Goal: Ask a question: Seek information or help from site administrators or community

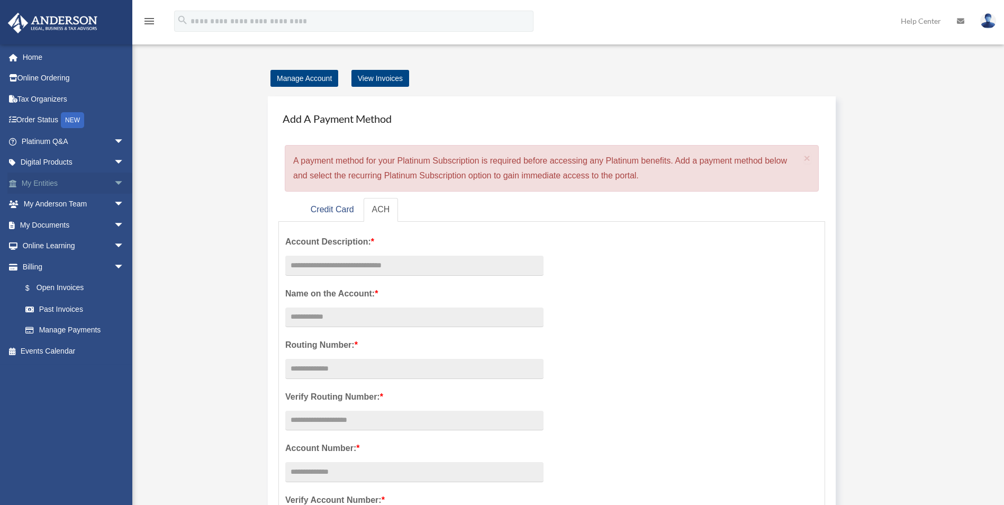
click at [114, 187] on span "arrow_drop_down" at bounding box center [124, 184] width 21 height 22
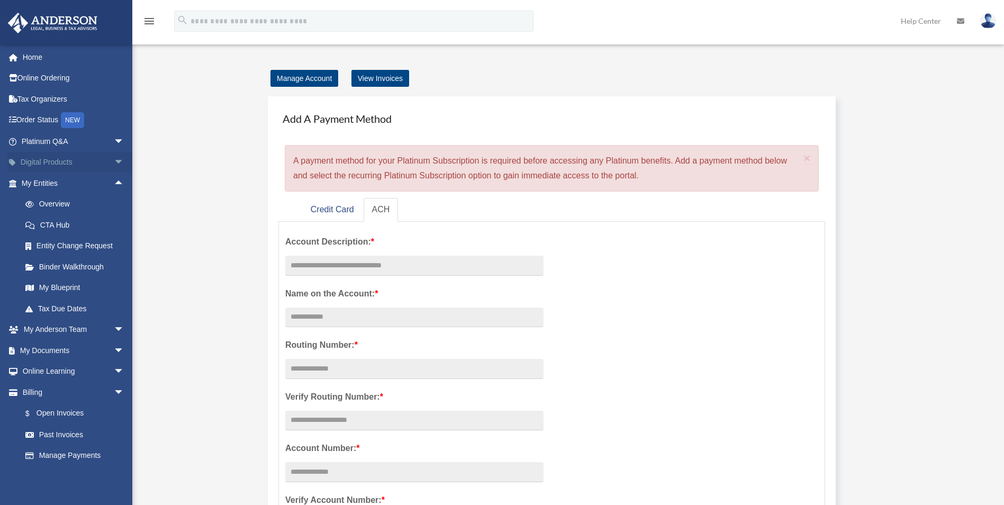
click at [114, 161] on span "arrow_drop_down" at bounding box center [124, 163] width 21 height 22
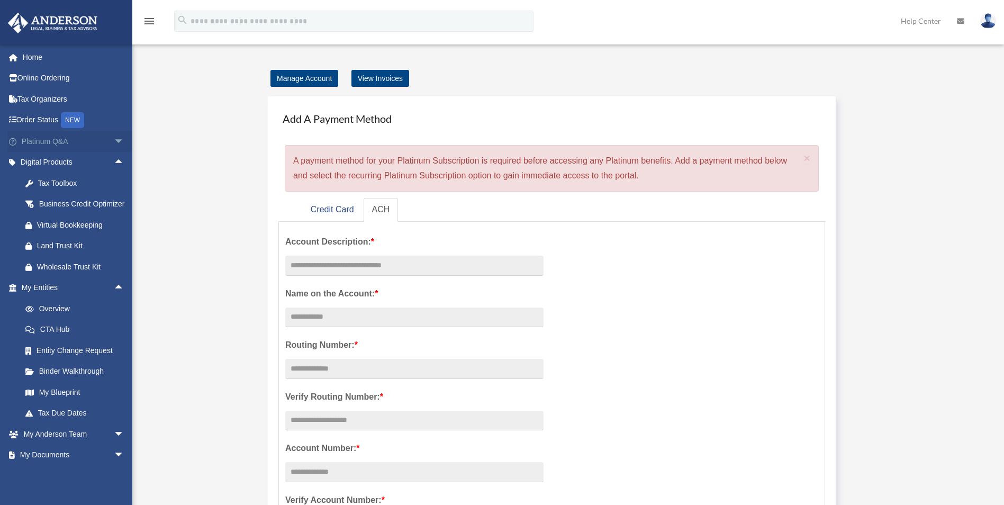
click at [114, 145] on span "arrow_drop_down" at bounding box center [124, 142] width 21 height 22
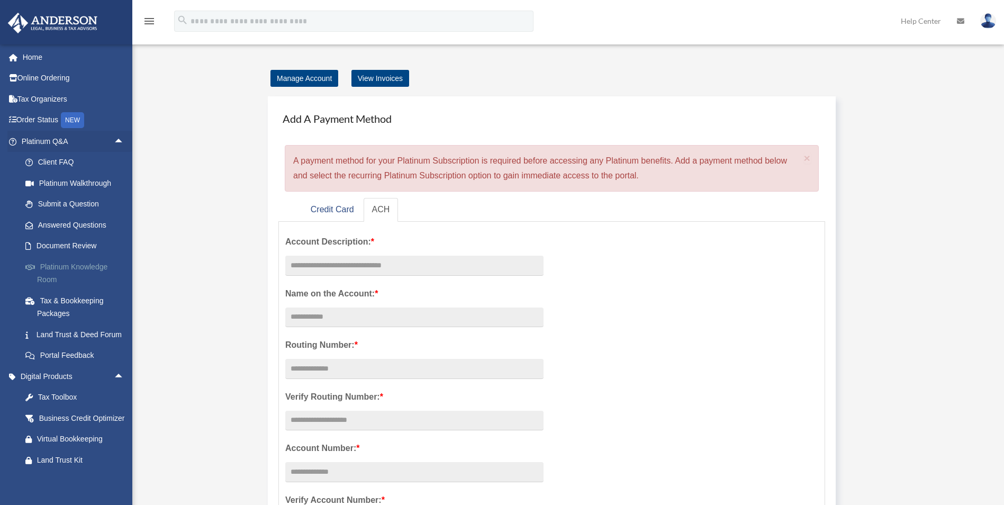
click at [82, 268] on link "Platinum Knowledge Room" at bounding box center [77, 273] width 125 height 34
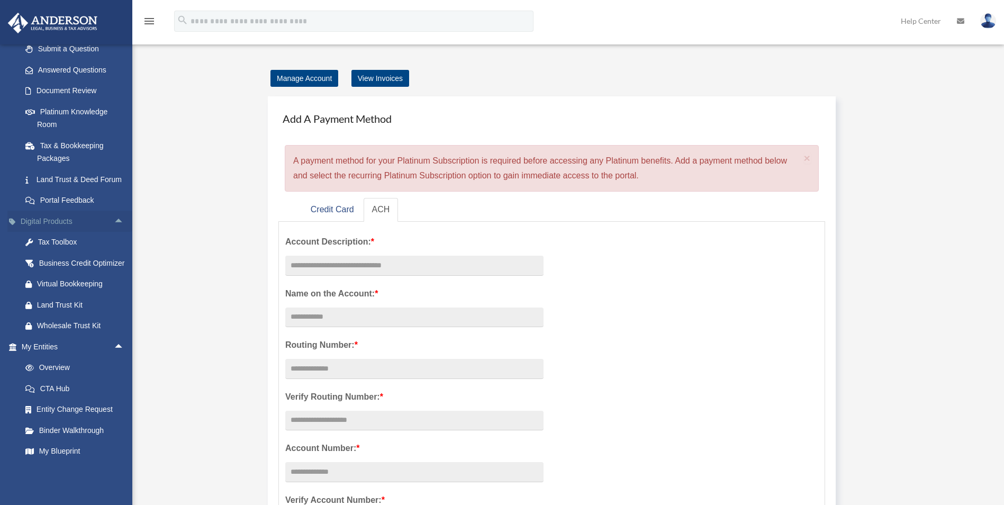
scroll to position [159, 0]
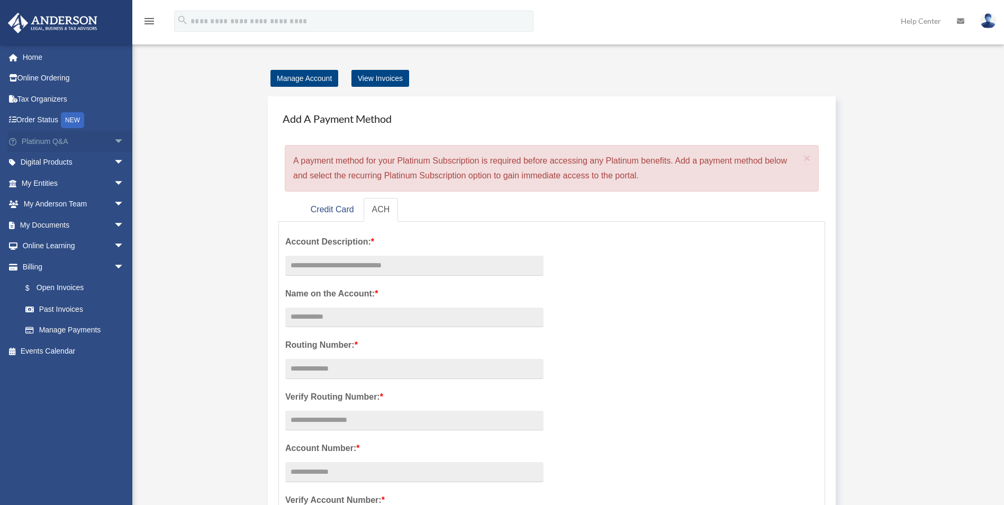
click at [114, 142] on span "arrow_drop_down" at bounding box center [124, 142] width 21 height 22
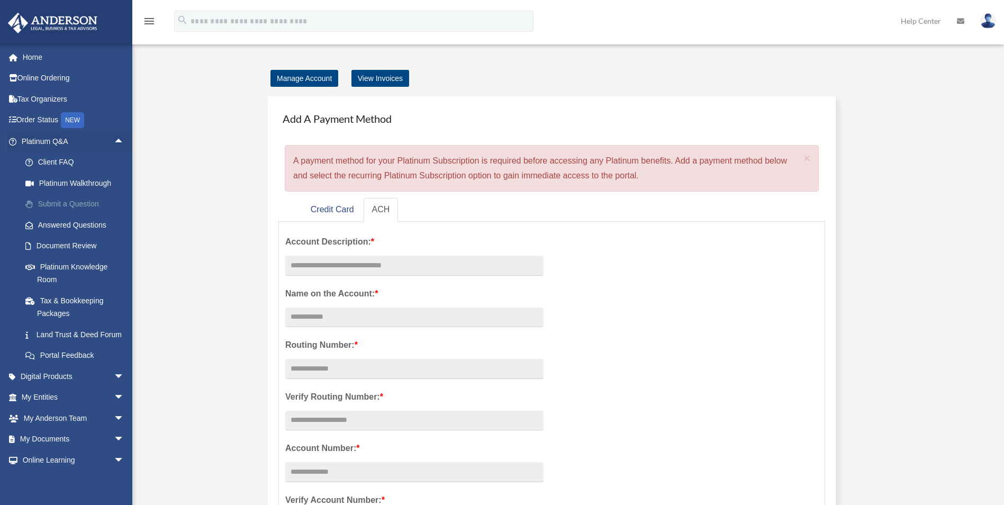
click at [76, 202] on link "Submit a Question" at bounding box center [77, 204] width 125 height 21
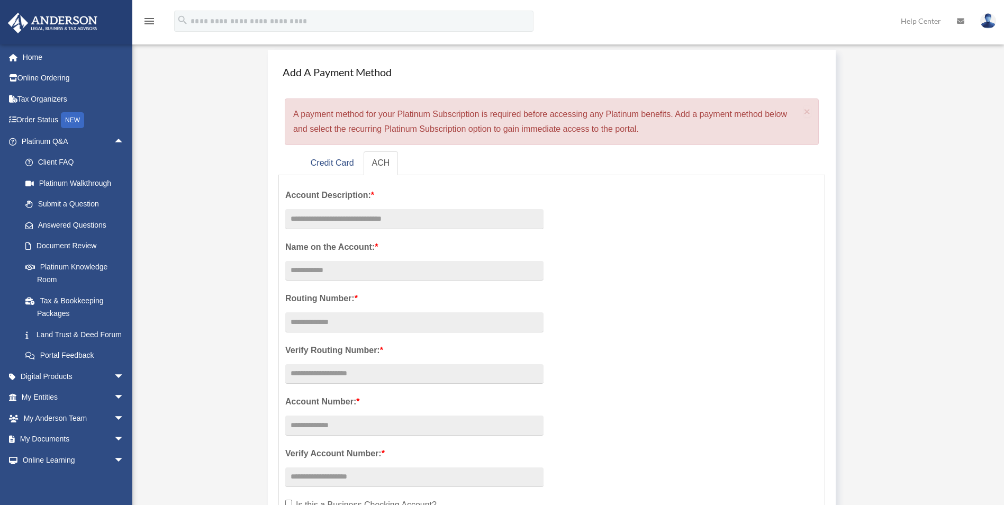
scroll to position [208, 0]
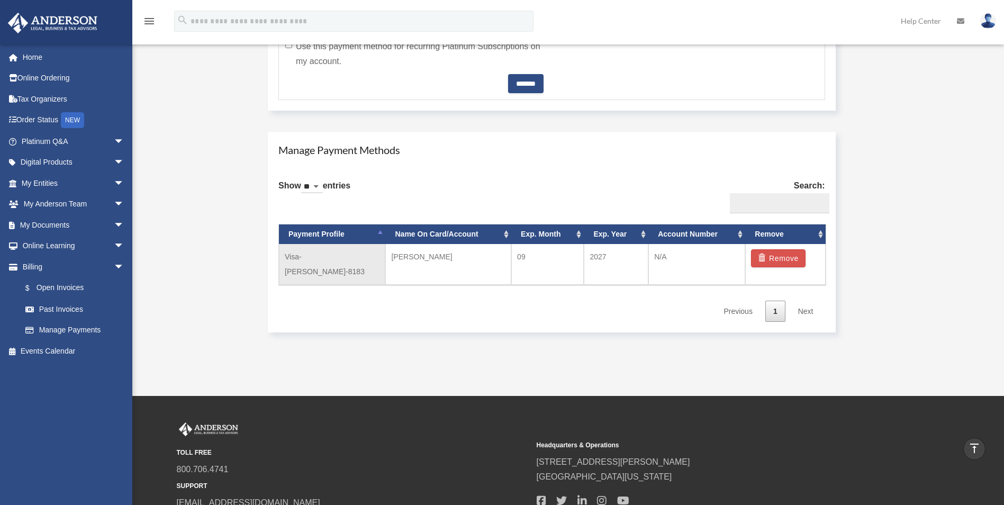
scroll to position [529, 0]
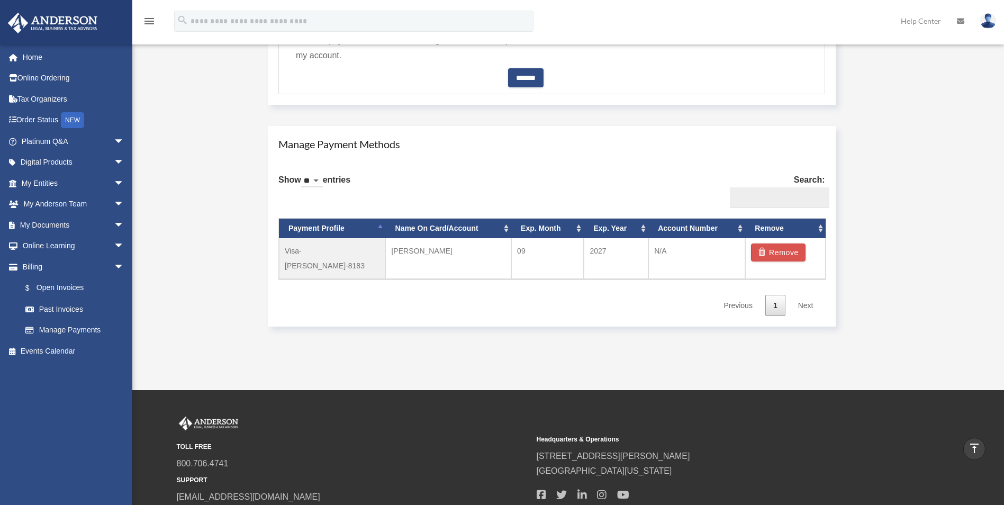
click at [813, 295] on link "Next" at bounding box center [805, 306] width 31 height 22
click at [800, 295] on link "Next" at bounding box center [805, 306] width 31 height 22
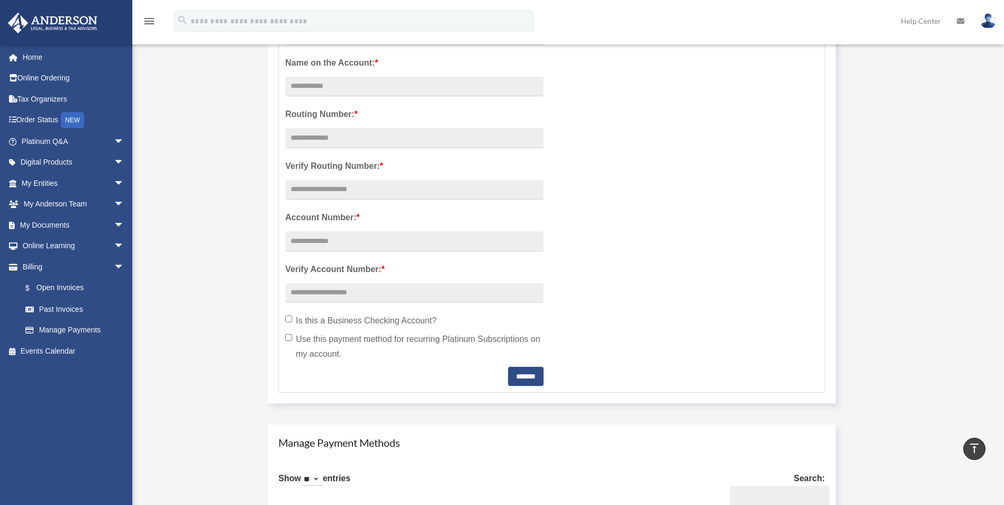
scroll to position [0, 0]
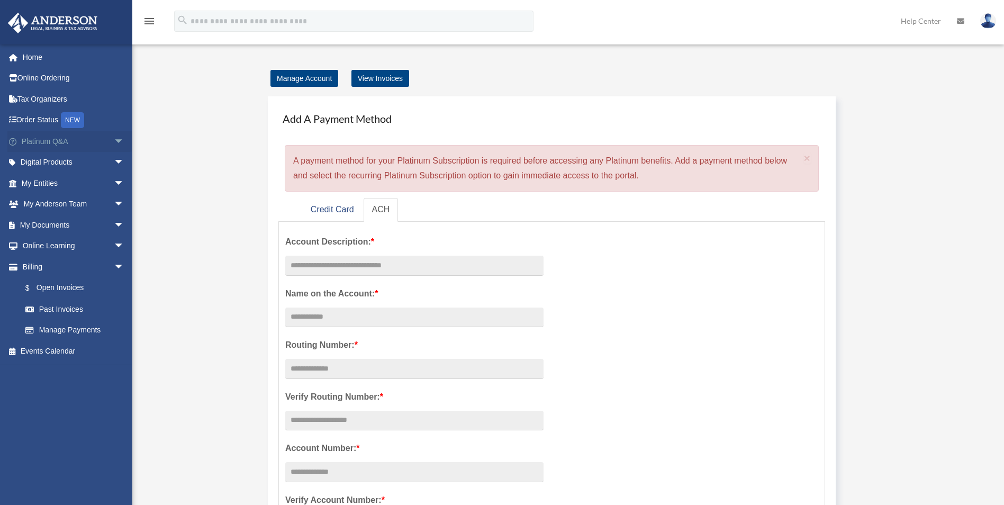
click at [114, 137] on span "arrow_drop_down" at bounding box center [124, 142] width 21 height 22
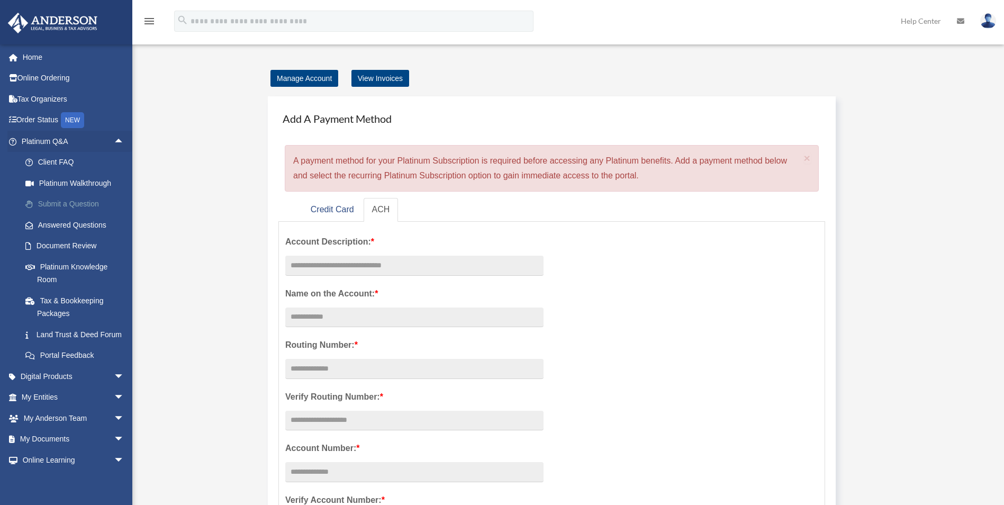
click at [97, 205] on link "Submit a Question" at bounding box center [77, 204] width 125 height 21
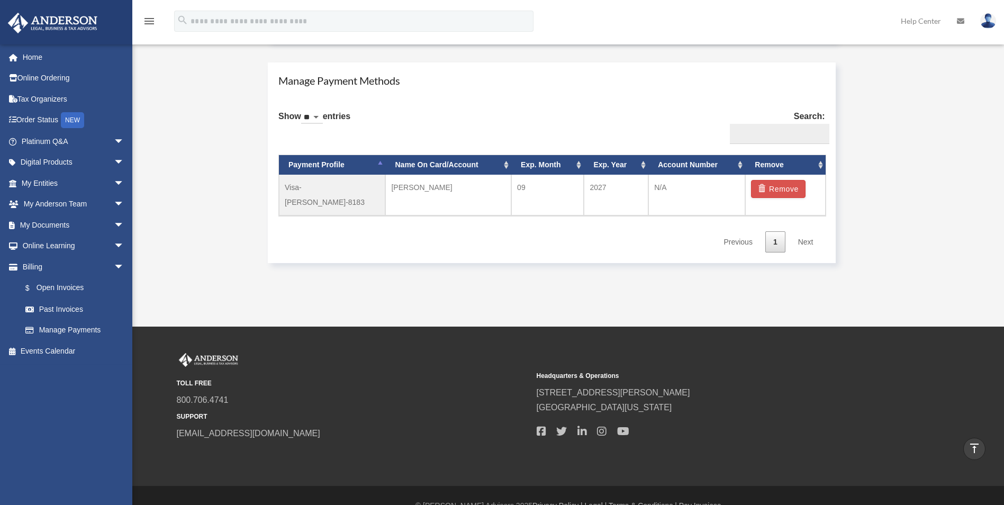
scroll to position [601, 0]
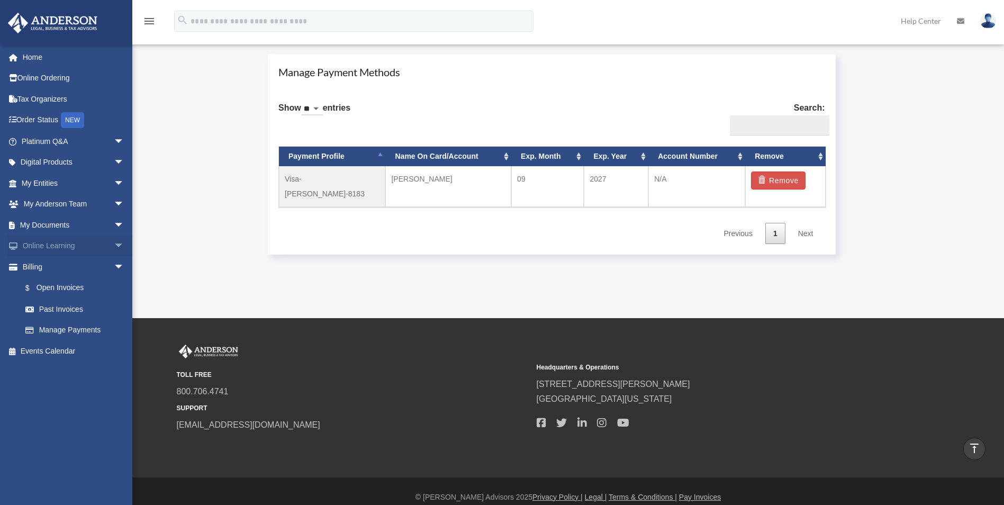
click at [114, 248] on span "arrow_drop_down" at bounding box center [124, 247] width 21 height 22
click at [114, 229] on span "arrow_drop_down" at bounding box center [124, 225] width 21 height 22
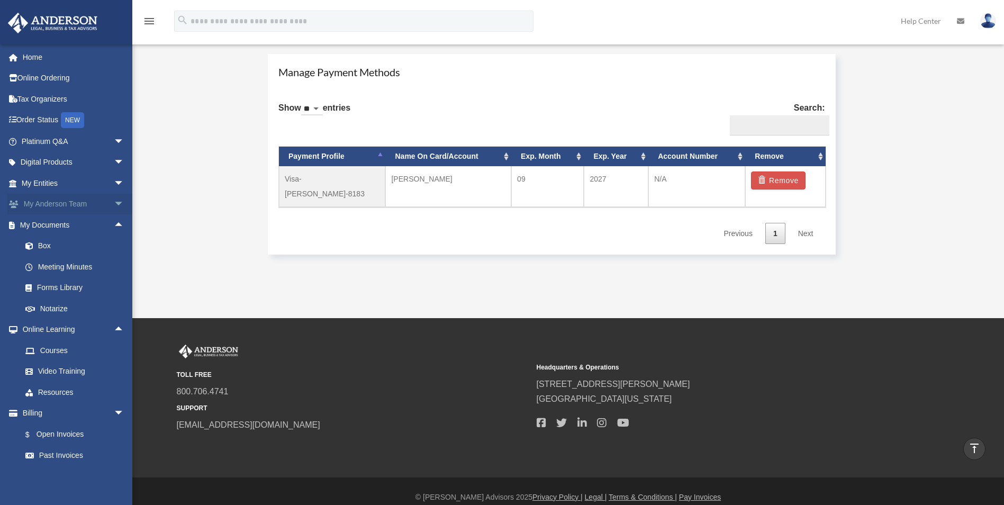
click at [114, 205] on span "arrow_drop_down" at bounding box center [124, 205] width 21 height 22
click at [105, 232] on link "My Anderson Team" at bounding box center [77, 224] width 125 height 21
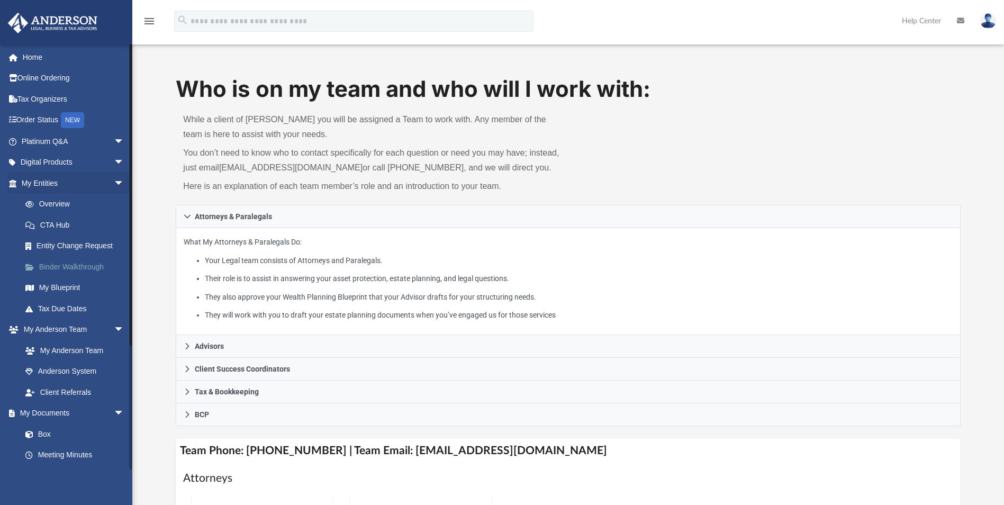
click at [101, 269] on link "Binder Walkthrough" at bounding box center [77, 266] width 125 height 21
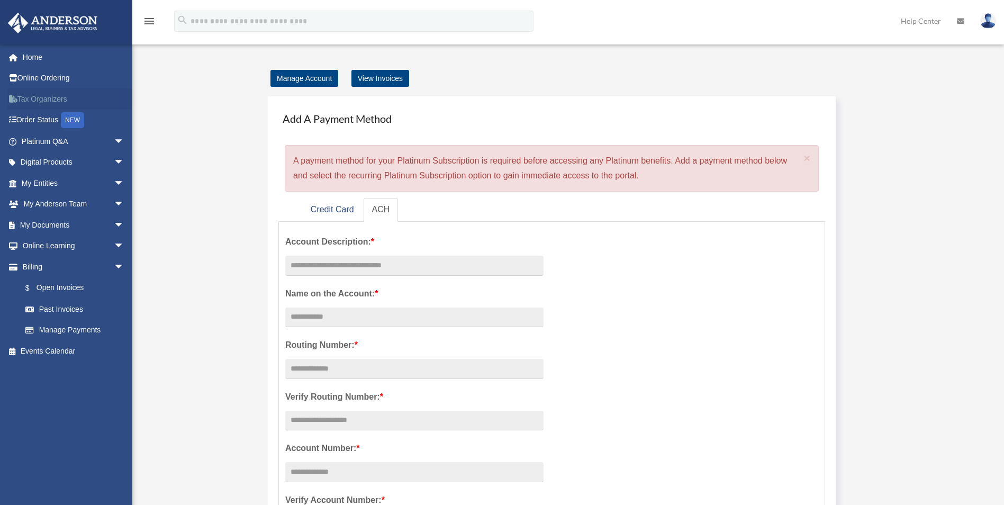
click at [38, 97] on link "Tax Organizers" at bounding box center [73, 98] width 133 height 21
click at [114, 143] on span "arrow_drop_down" at bounding box center [124, 142] width 21 height 22
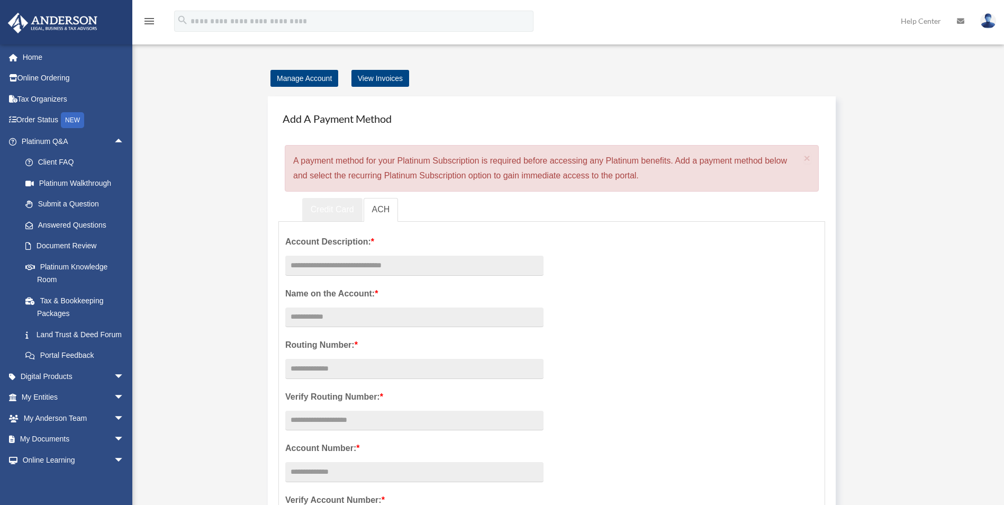
click at [329, 213] on link "Credit Card" at bounding box center [332, 210] width 60 height 24
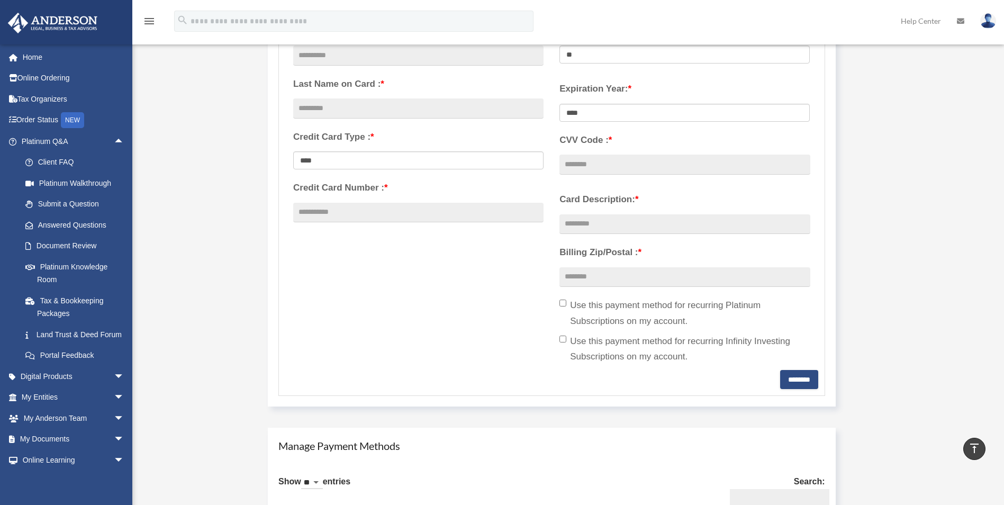
scroll to position [476, 0]
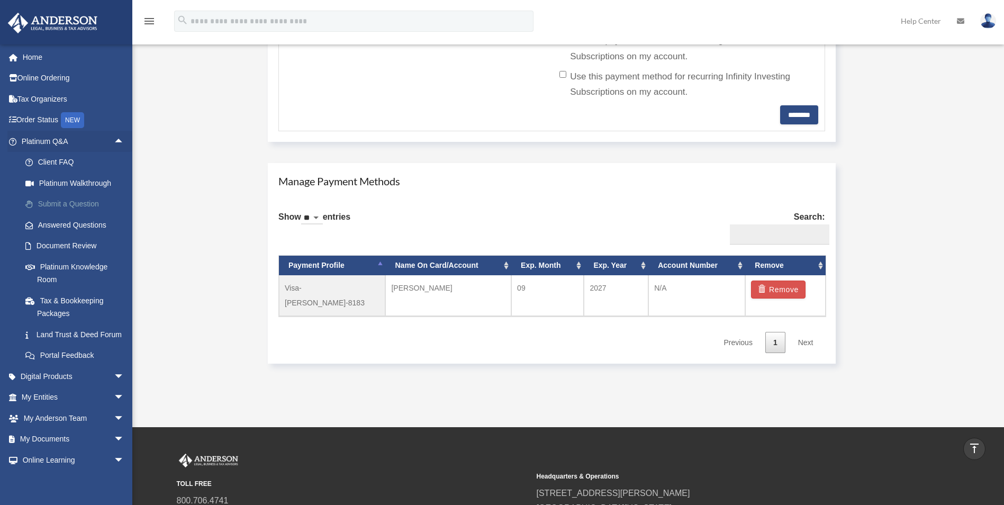
click at [76, 211] on link "Submit a Question" at bounding box center [77, 204] width 125 height 21
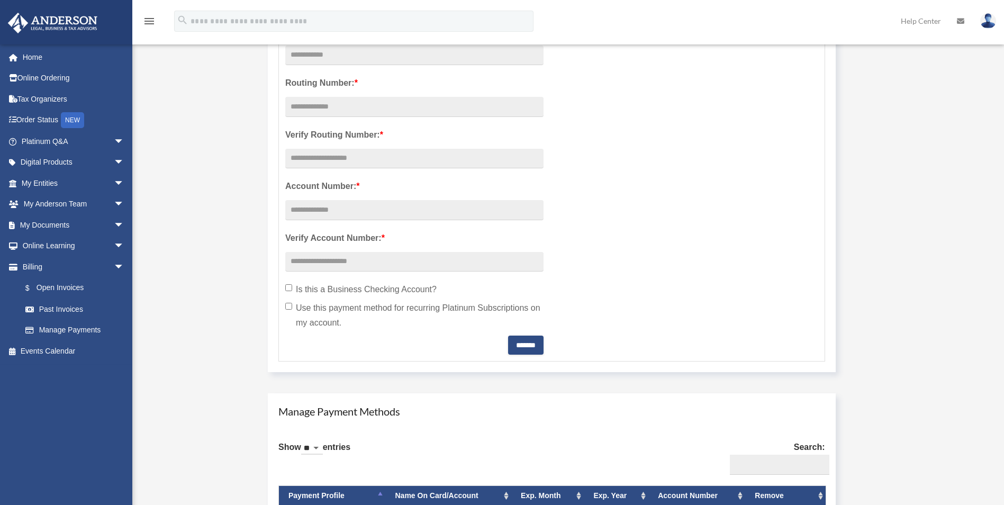
scroll to position [371, 0]
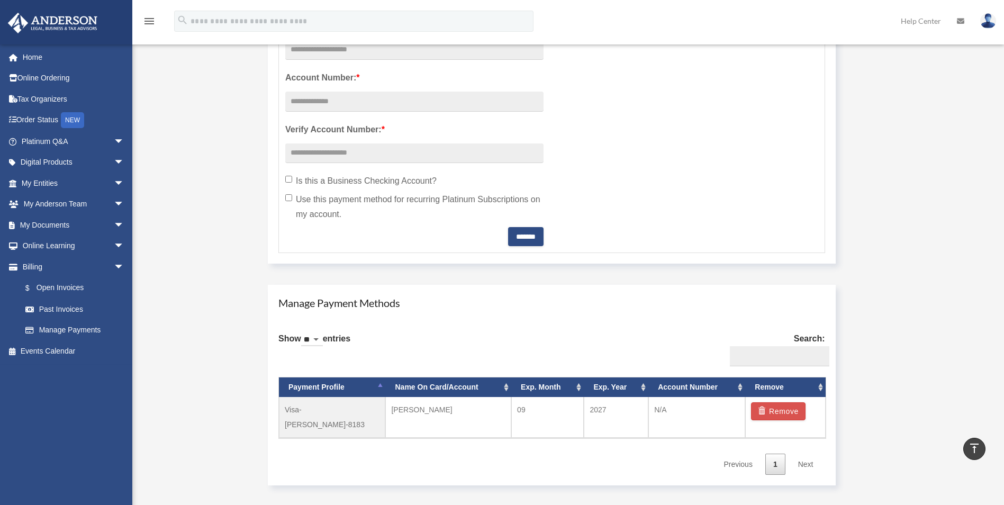
click at [993, 15] on img at bounding box center [988, 20] width 16 height 15
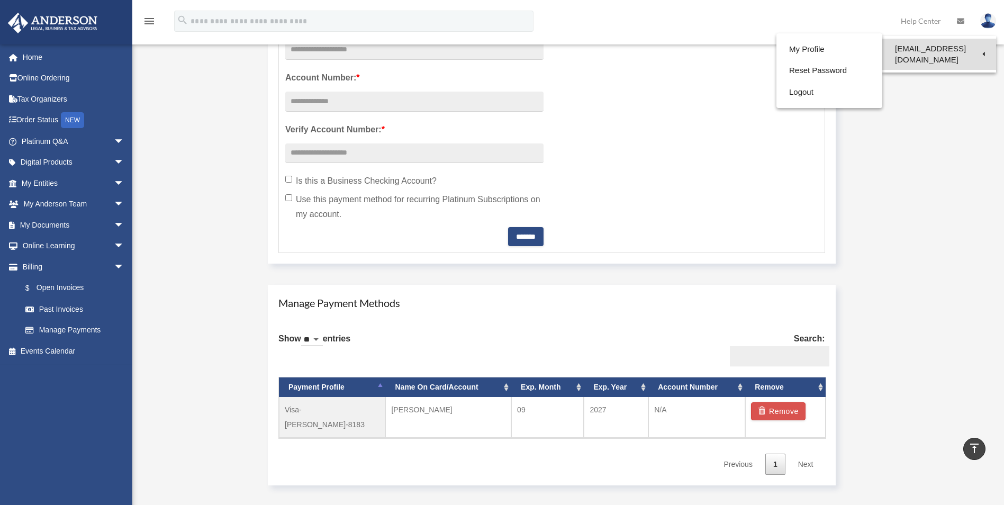
click at [953, 53] on link "[EMAIL_ADDRESS][DOMAIN_NAME]" at bounding box center [939, 54] width 114 height 31
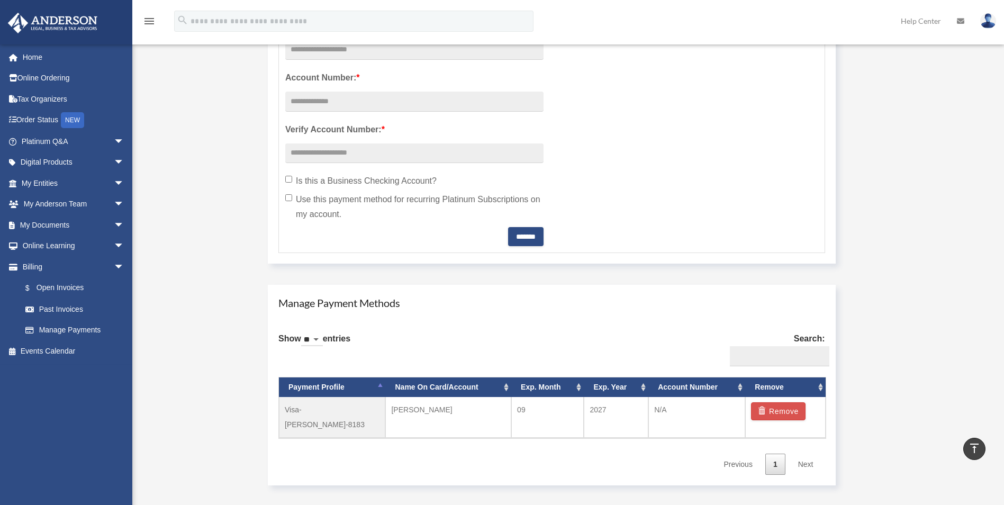
click at [990, 18] on img at bounding box center [988, 20] width 16 height 15
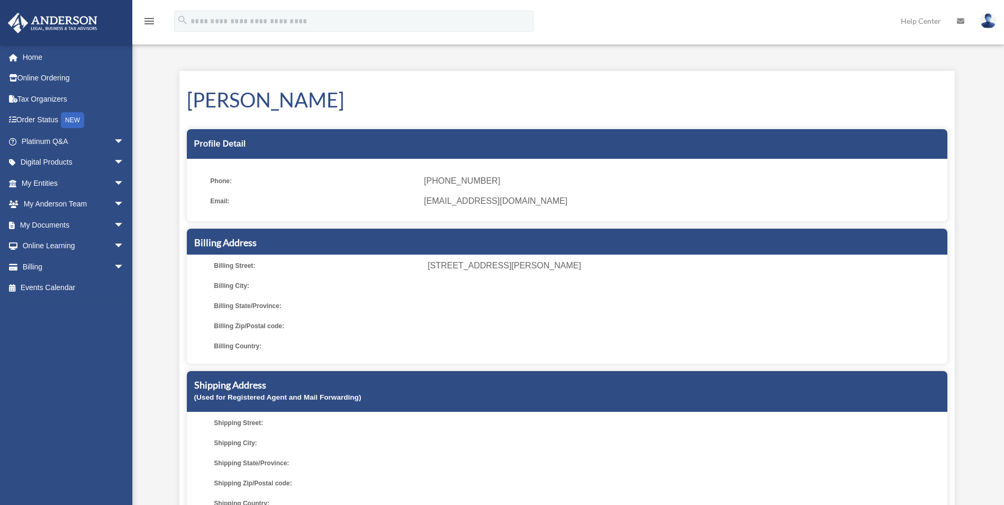
click at [837, 94] on h1 "[PERSON_NAME]" at bounding box center [567, 100] width 761 height 28
click at [989, 20] on img at bounding box center [988, 20] width 16 height 15
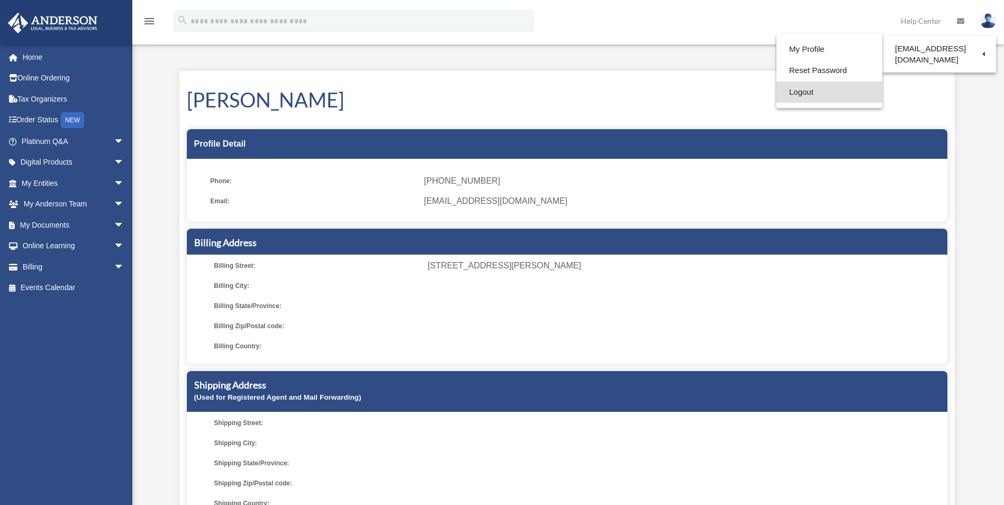
click at [809, 93] on link "Logout" at bounding box center [830, 93] width 106 height 22
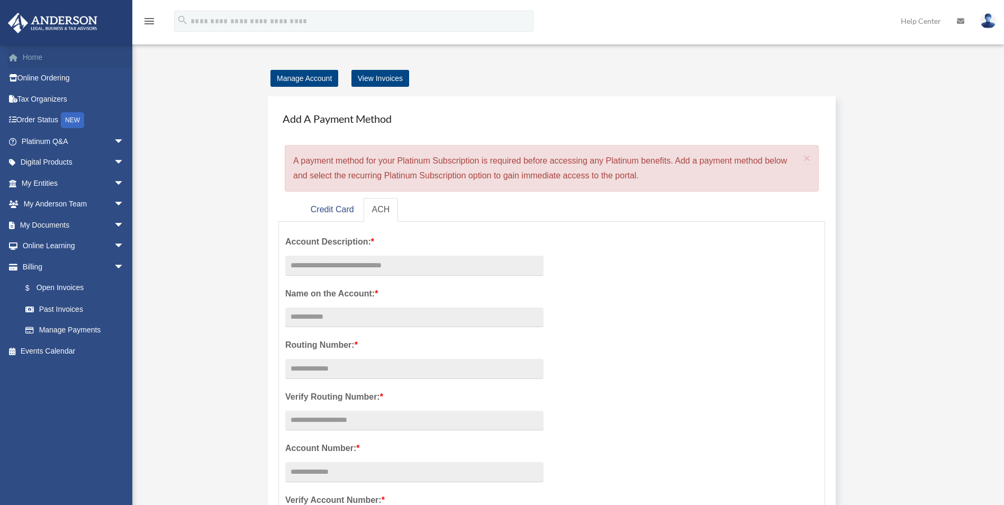
click at [28, 61] on link "Home" at bounding box center [73, 57] width 133 height 21
click at [114, 141] on span "arrow_drop_down" at bounding box center [124, 142] width 21 height 22
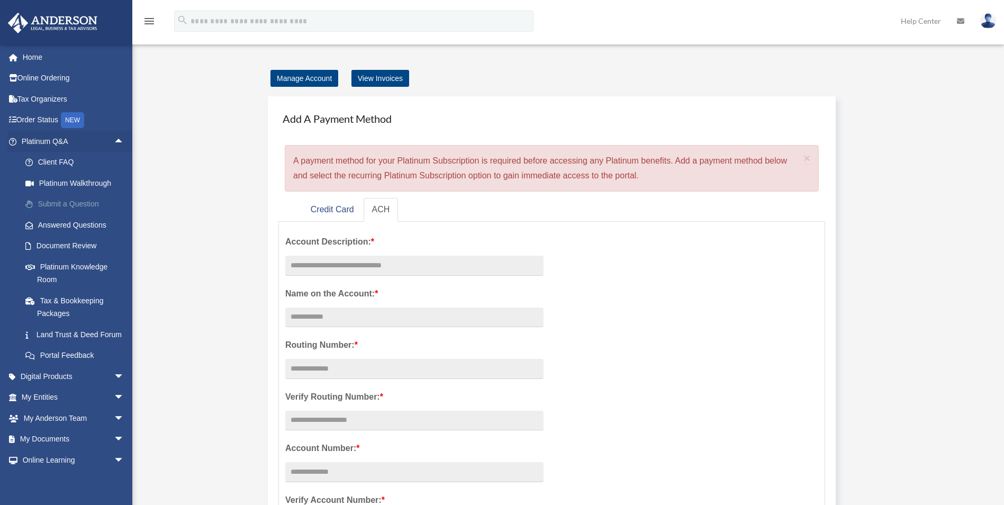
click at [80, 203] on link "Submit a Question" at bounding box center [77, 204] width 125 height 21
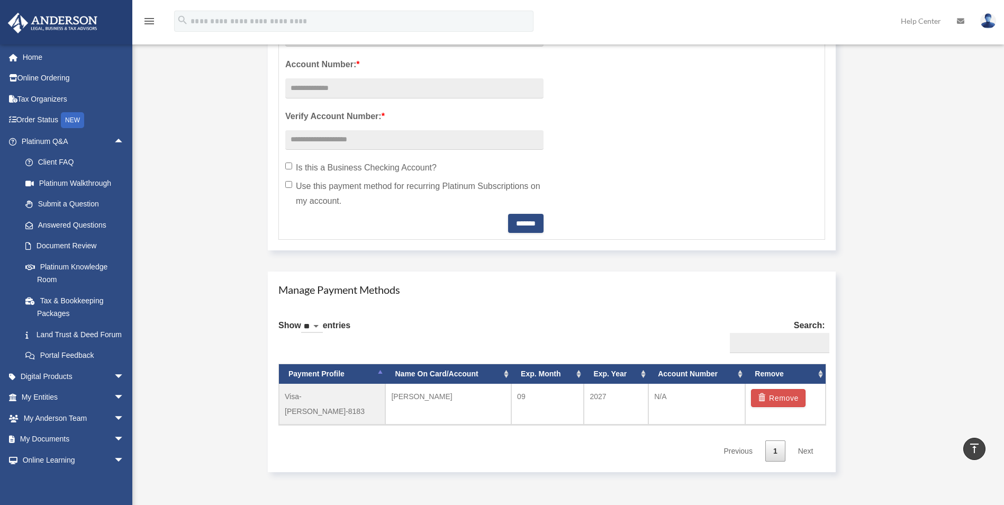
scroll to position [529, 0]
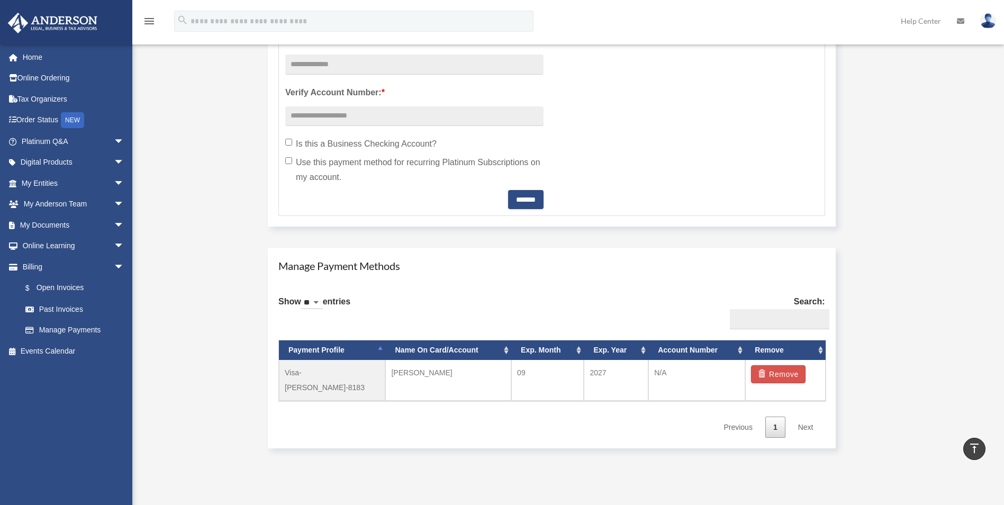
scroll to position [476, 0]
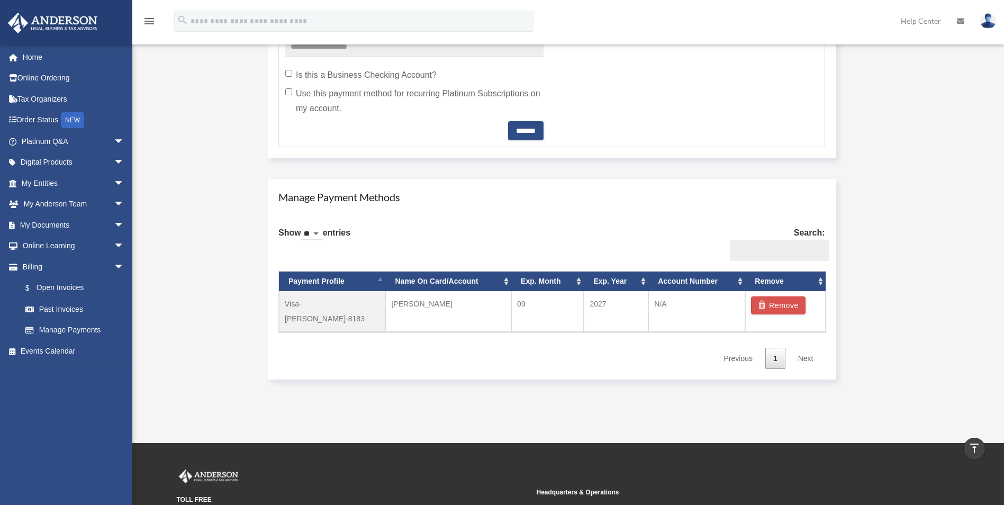
click at [810, 348] on link "Next" at bounding box center [805, 359] width 31 height 22
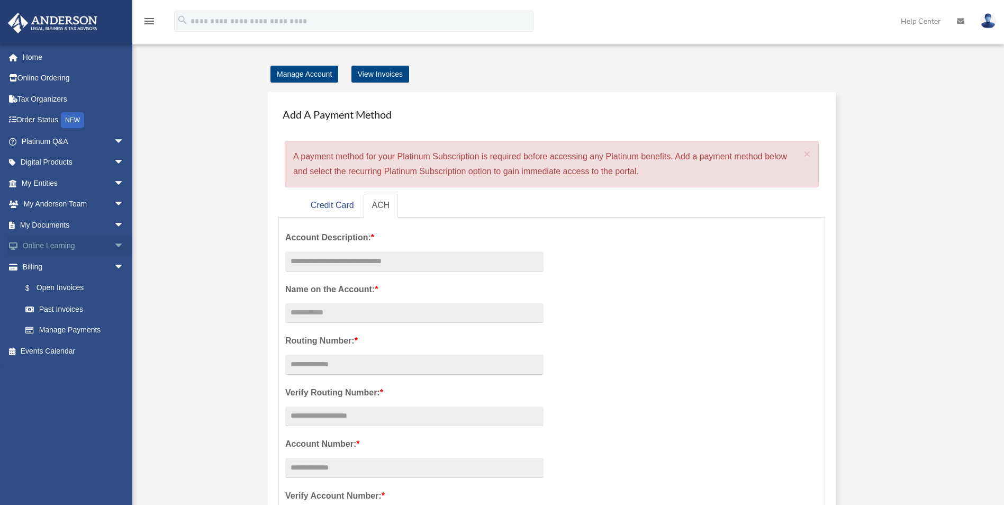
scroll to position [0, 0]
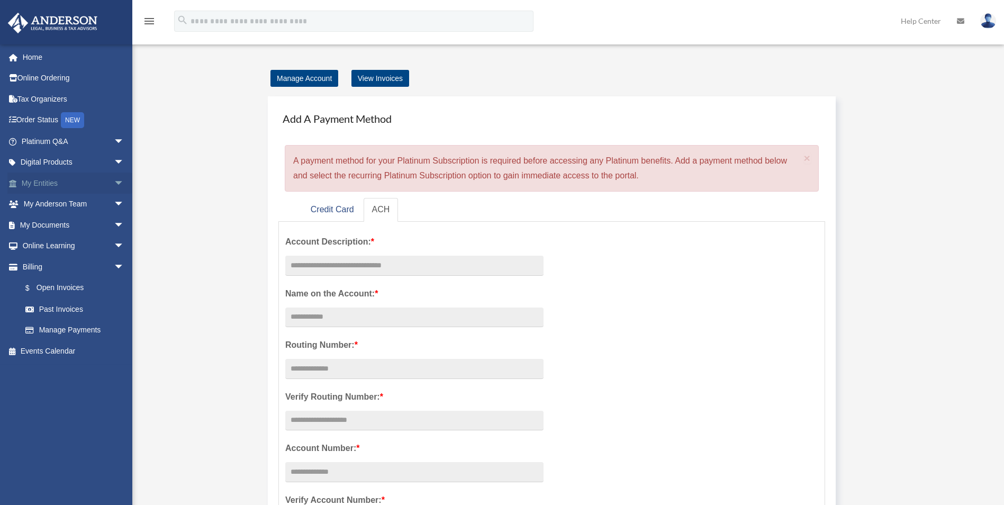
click at [114, 184] on span "arrow_drop_down" at bounding box center [124, 184] width 21 height 22
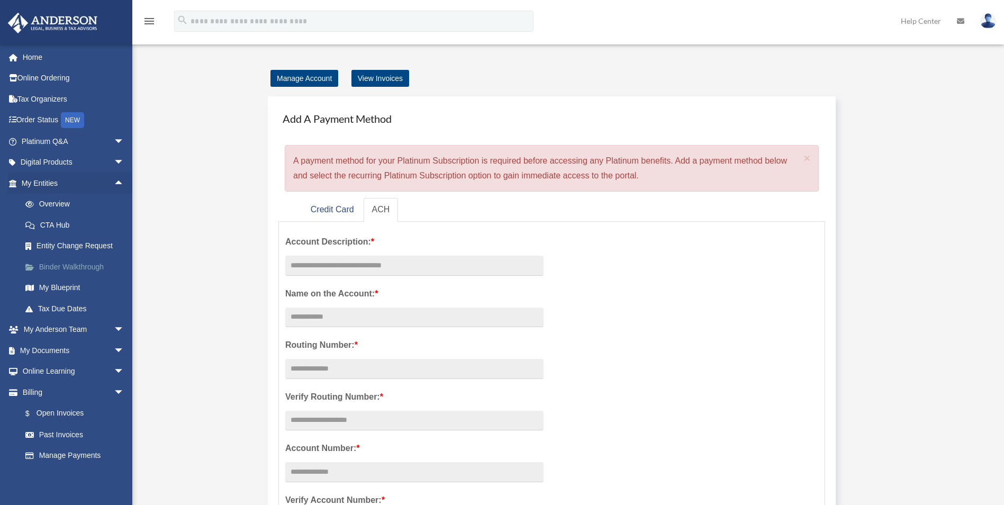
click at [112, 268] on link "Binder Walkthrough" at bounding box center [77, 266] width 125 height 21
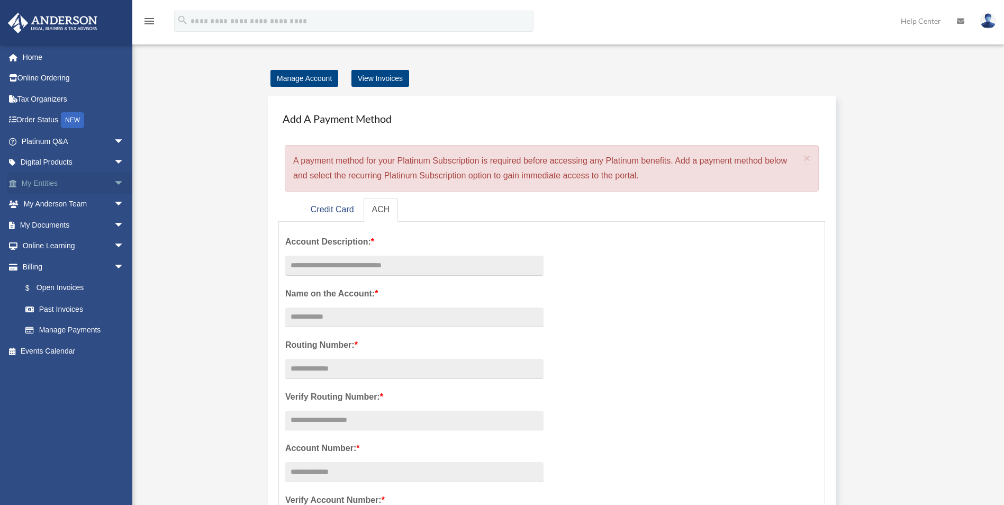
click at [114, 186] on span "arrow_drop_down" at bounding box center [124, 184] width 21 height 22
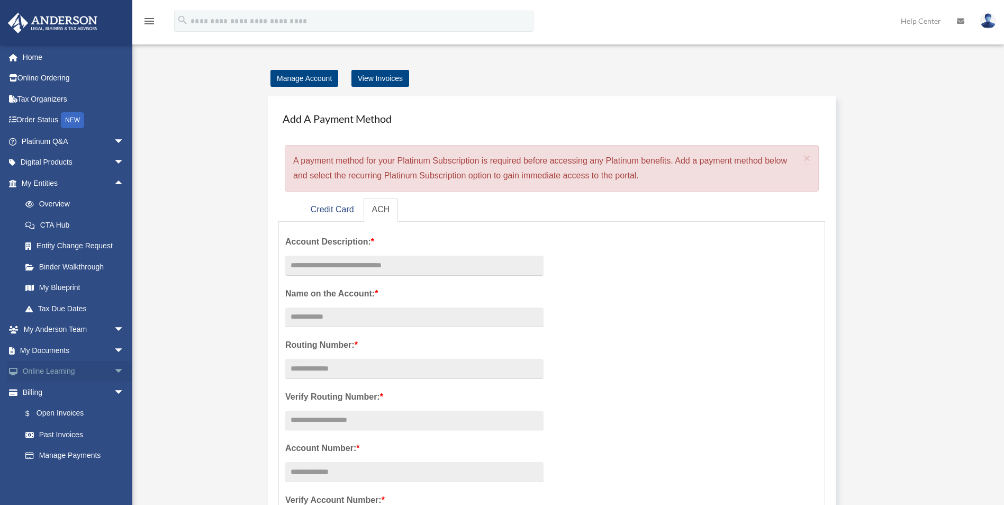
click at [114, 370] on span "arrow_drop_down" at bounding box center [124, 372] width 21 height 22
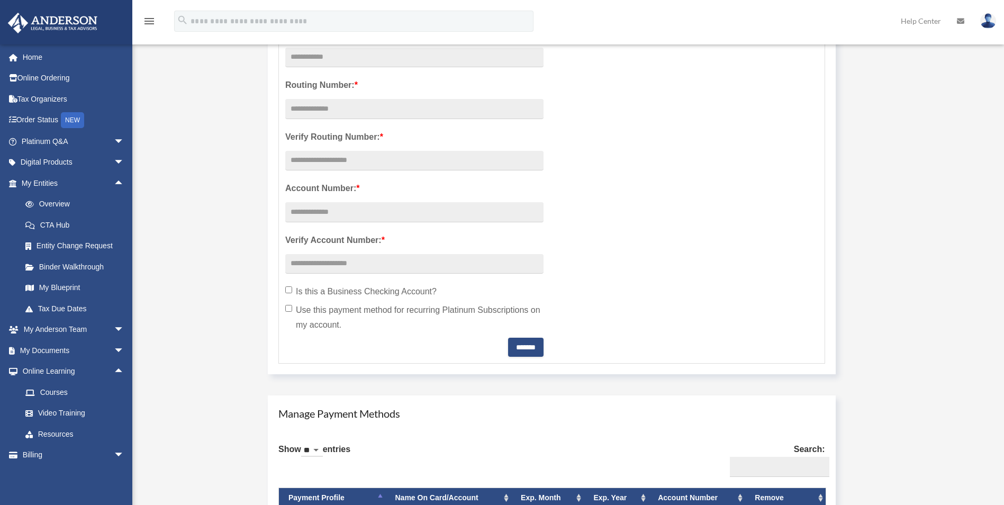
scroll to position [265, 0]
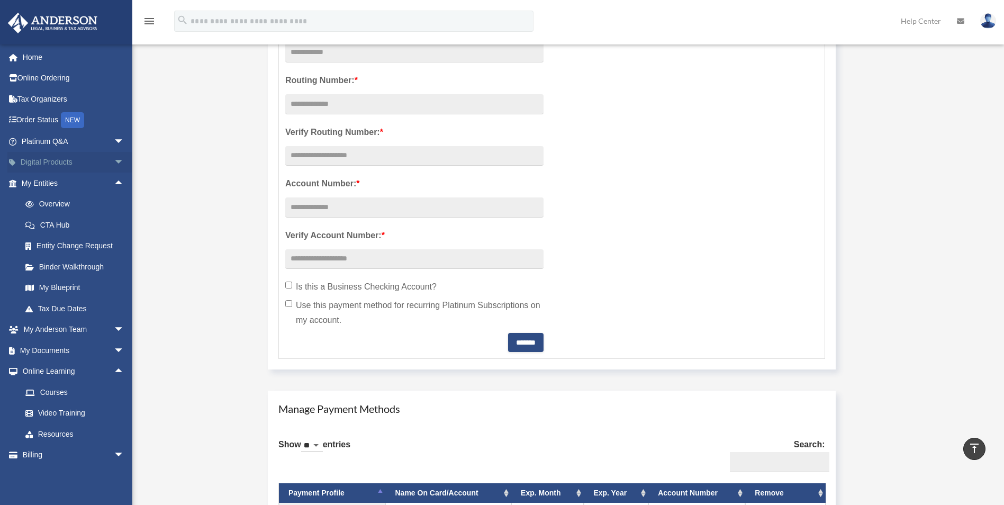
click at [114, 161] on span "arrow_drop_down" at bounding box center [124, 163] width 21 height 22
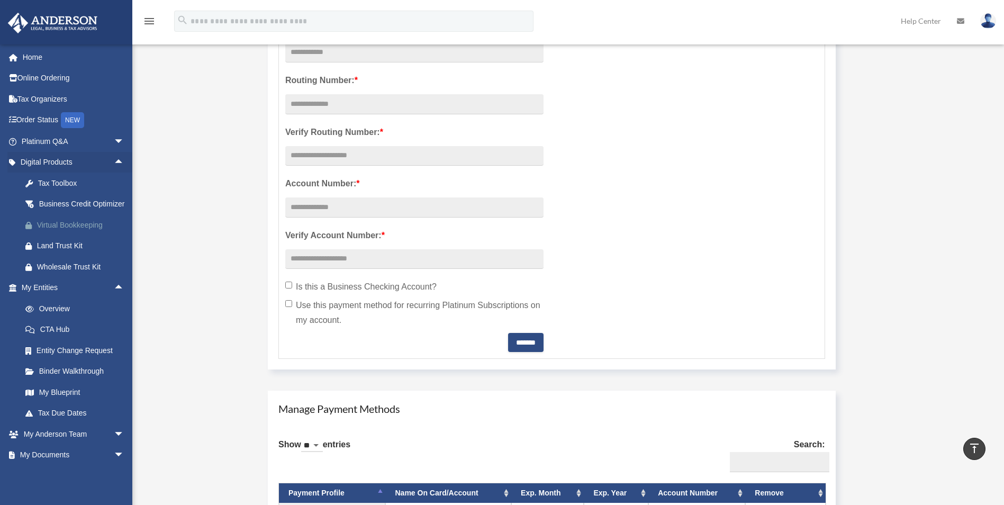
click at [50, 232] on div "Virtual Bookkeeping" at bounding box center [82, 225] width 90 height 13
click at [986, 26] on img at bounding box center [988, 20] width 16 height 15
click at [64, 145] on link "Platinum Q&A arrow_drop_down" at bounding box center [73, 141] width 133 height 21
click at [15, 160] on span at bounding box center [18, 162] width 6 height 7
click at [114, 296] on span "arrow_drop_up" at bounding box center [124, 288] width 21 height 22
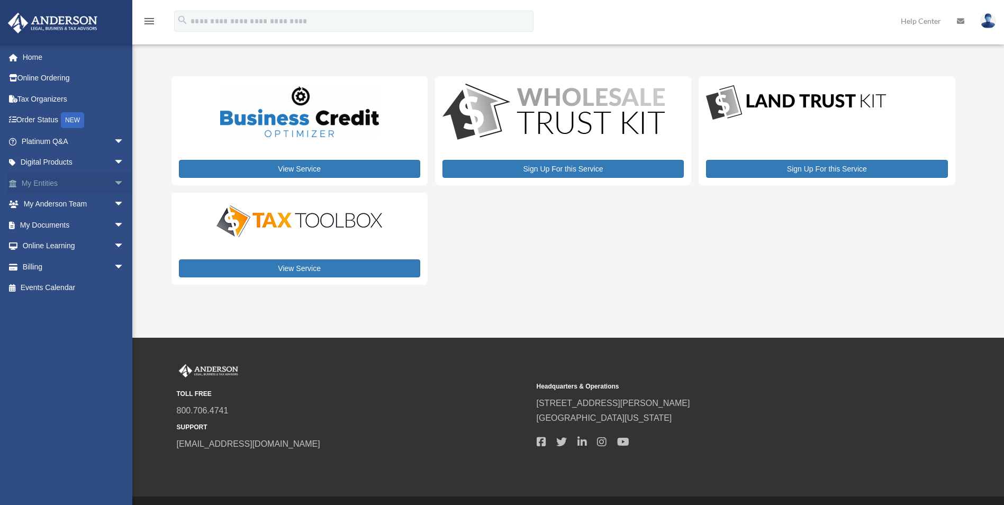
click at [114, 190] on span "arrow_drop_down" at bounding box center [124, 184] width 21 height 22
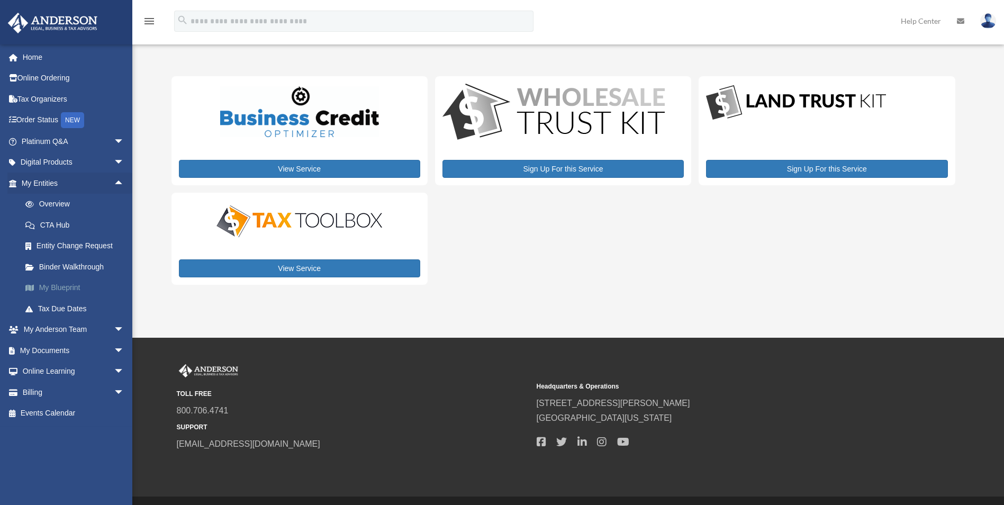
click at [63, 285] on link "My Blueprint" at bounding box center [77, 287] width 125 height 21
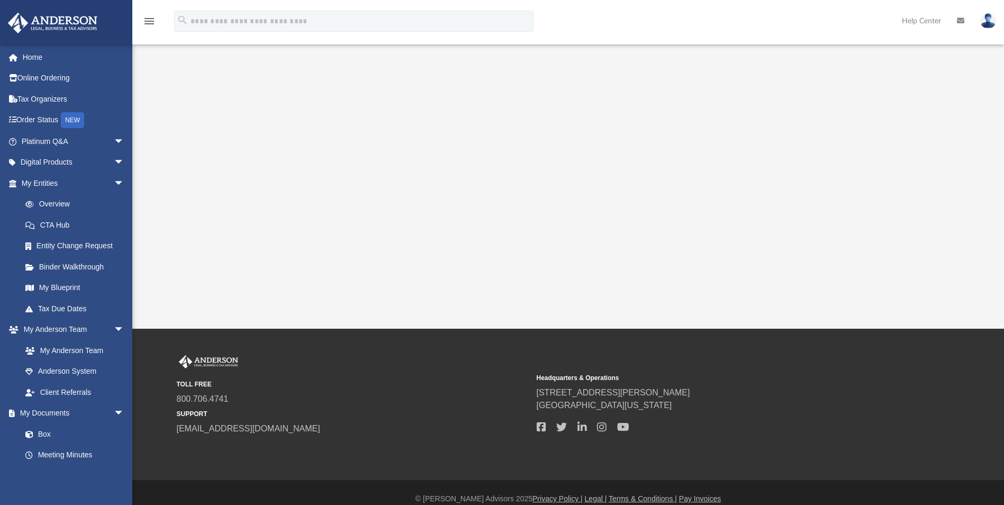
scroll to position [212, 0]
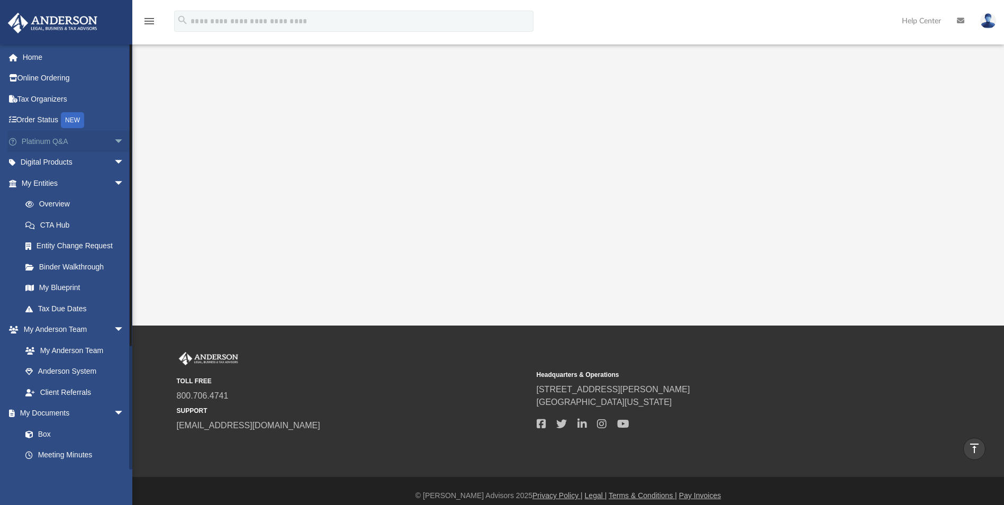
click at [114, 139] on span "arrow_drop_down" at bounding box center [124, 142] width 21 height 22
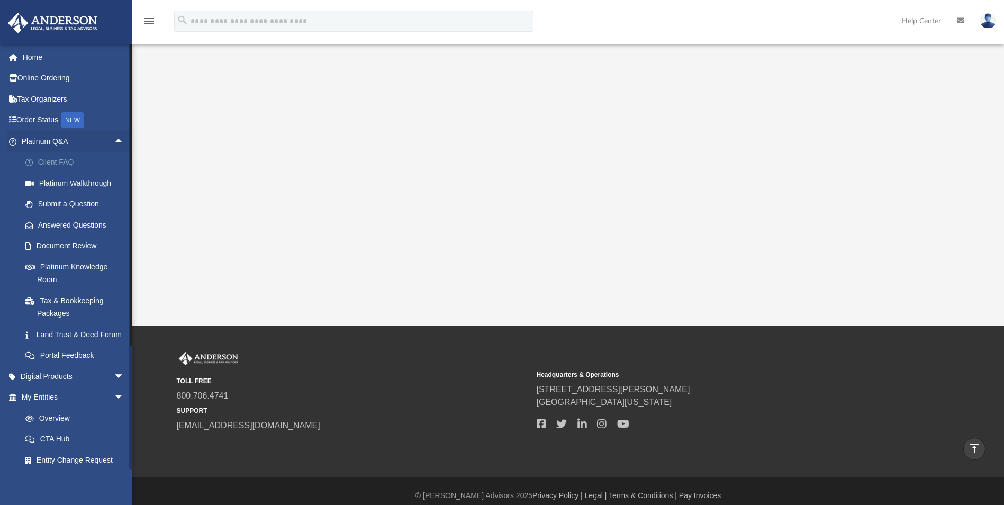
click at [52, 162] on link "Client FAQ" at bounding box center [77, 162] width 125 height 21
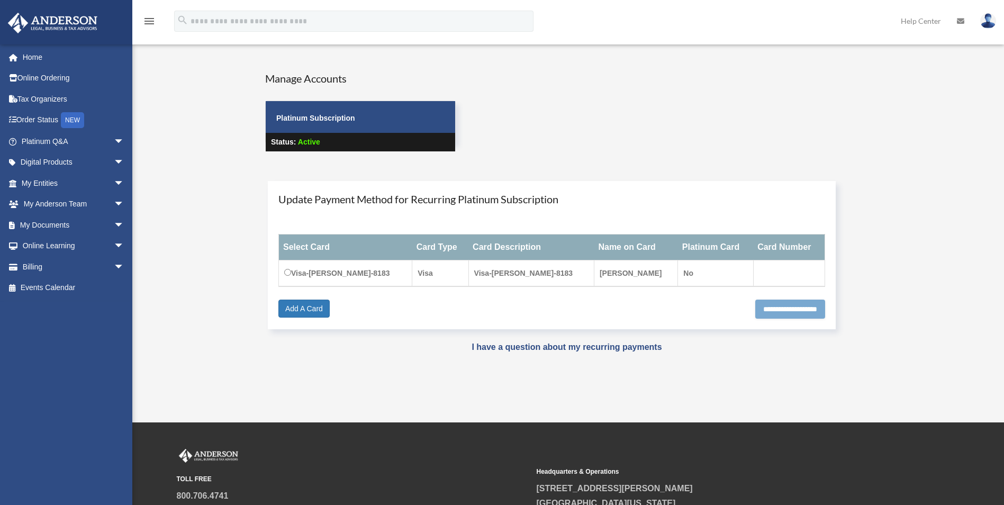
click at [782, 308] on input "**********" at bounding box center [790, 309] width 70 height 19
click at [780, 308] on input "**********" at bounding box center [790, 309] width 70 height 19
type input "**********"
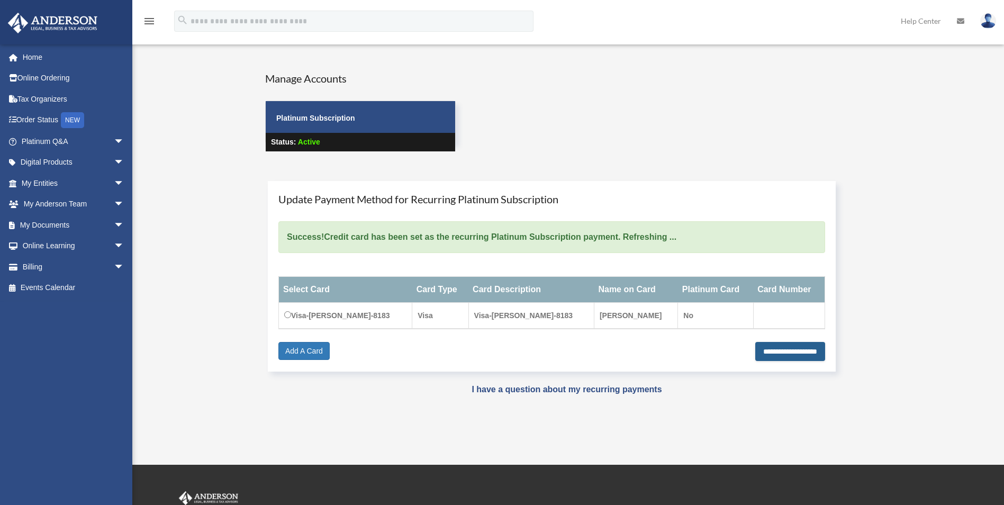
scroll to position [53, 0]
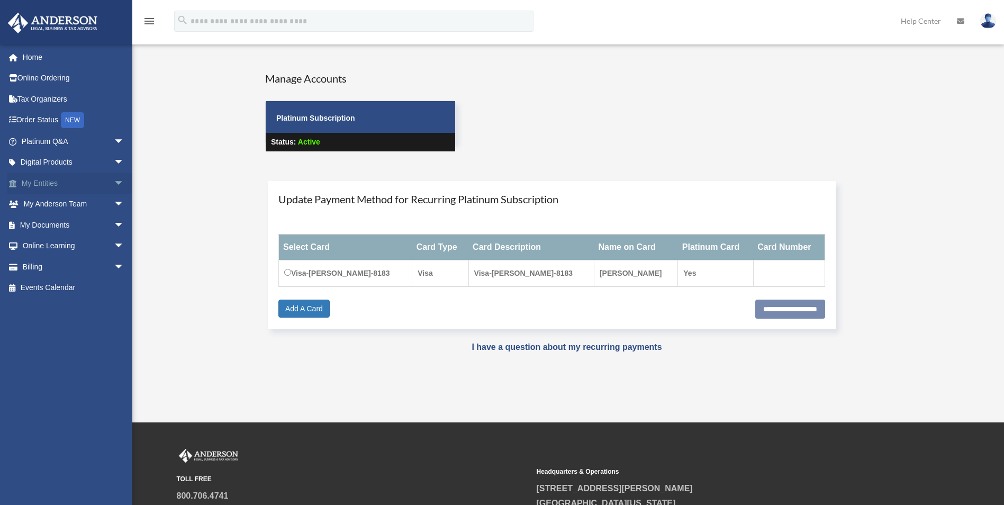
scroll to position [53, 0]
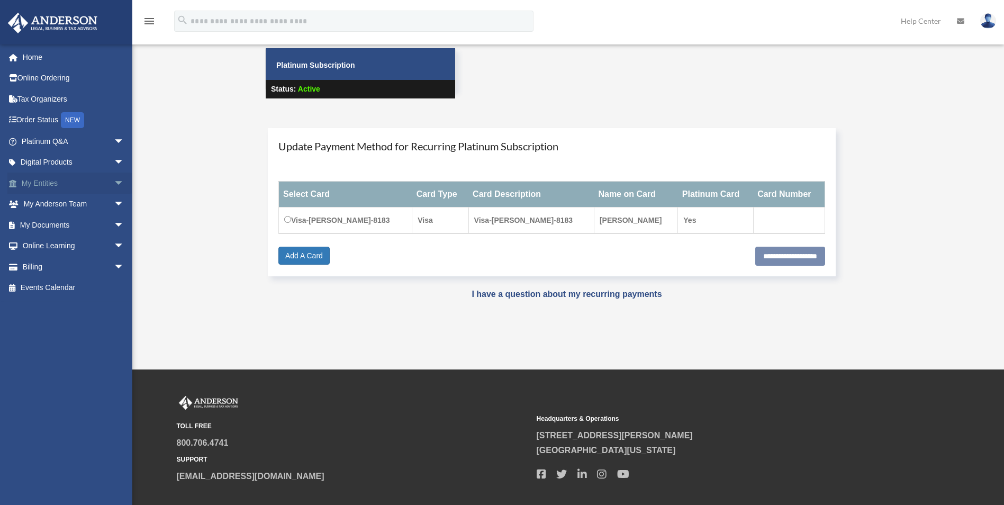
click at [114, 181] on span "arrow_drop_down" at bounding box center [124, 184] width 21 height 22
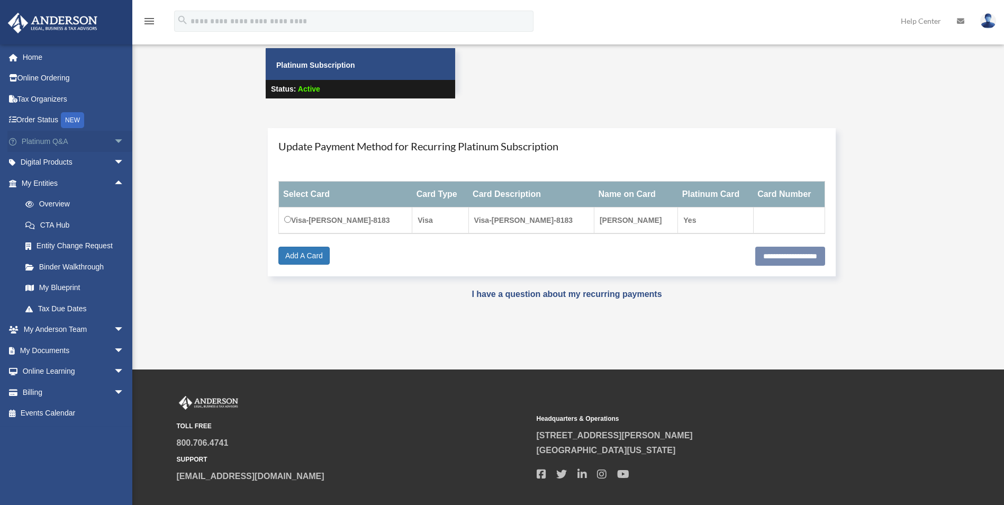
click at [114, 142] on span "arrow_drop_down" at bounding box center [124, 142] width 21 height 22
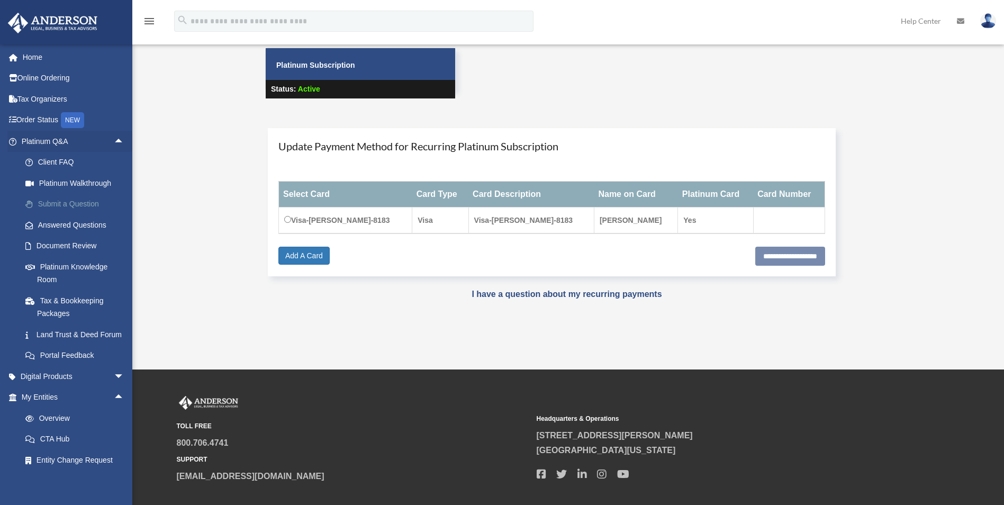
click at [93, 207] on link "Submit a Question" at bounding box center [77, 204] width 125 height 21
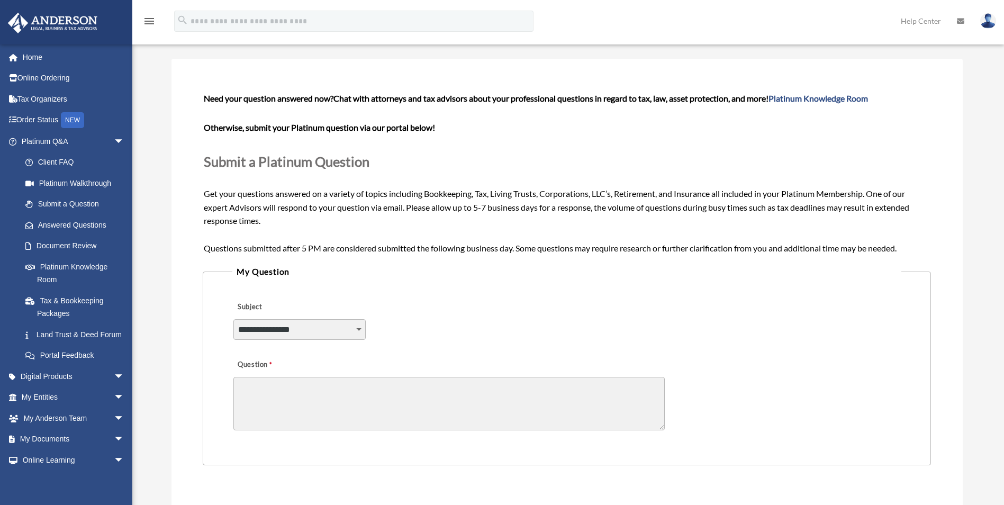
scroll to position [53, 0]
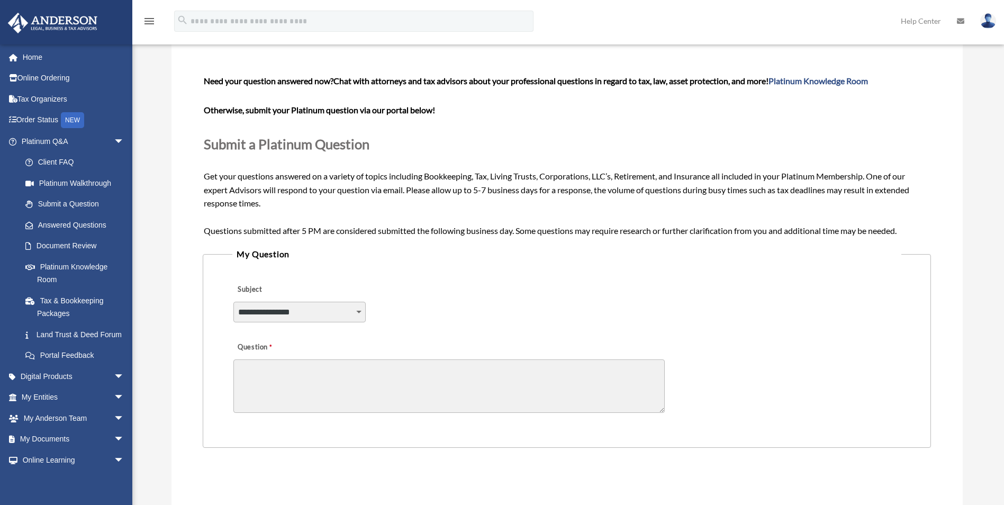
click at [362, 313] on select "**********" at bounding box center [299, 312] width 132 height 20
select select "******"
click at [233, 302] on select "**********" at bounding box center [299, 312] width 132 height 20
click at [285, 397] on textarea "Question" at bounding box center [448, 385] width 431 height 53
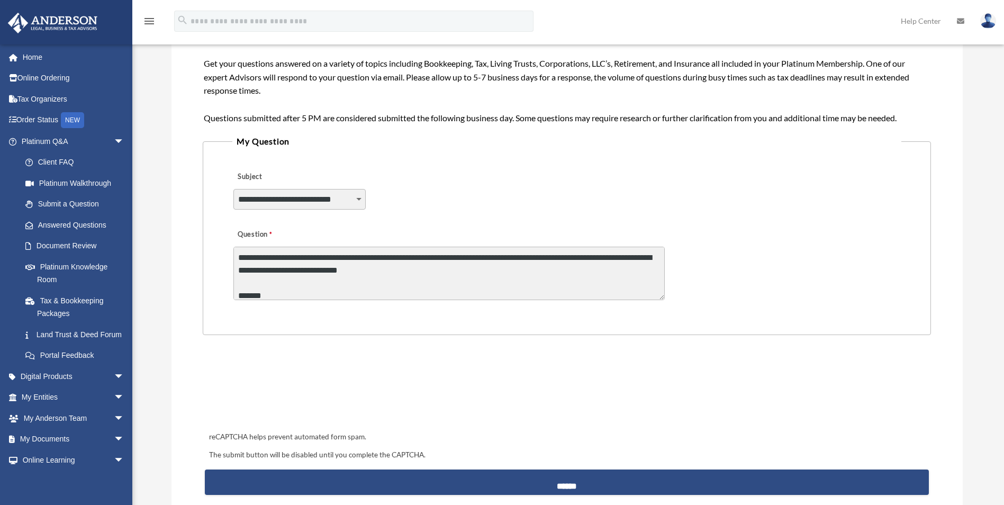
scroll to position [265, 0]
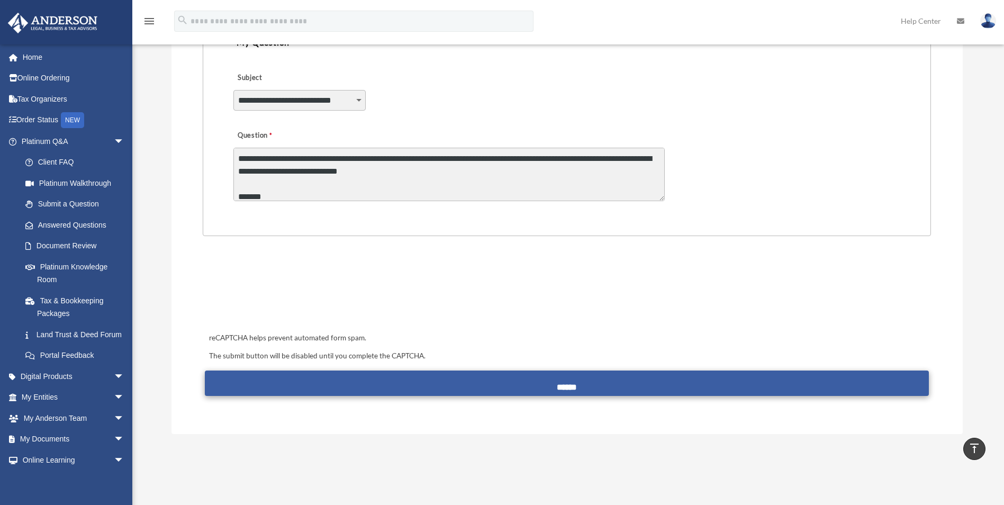
type textarea "**********"
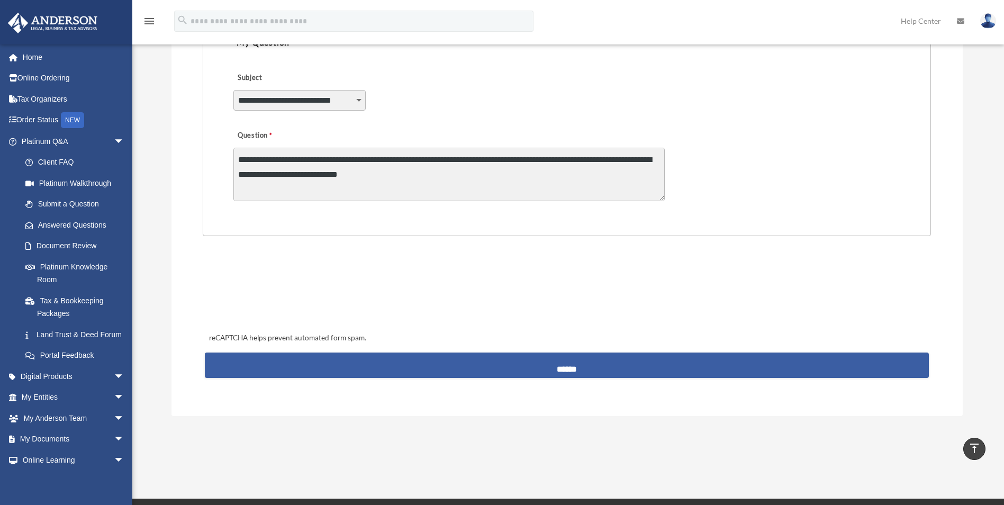
click at [566, 367] on input "******" at bounding box center [567, 365] width 724 height 25
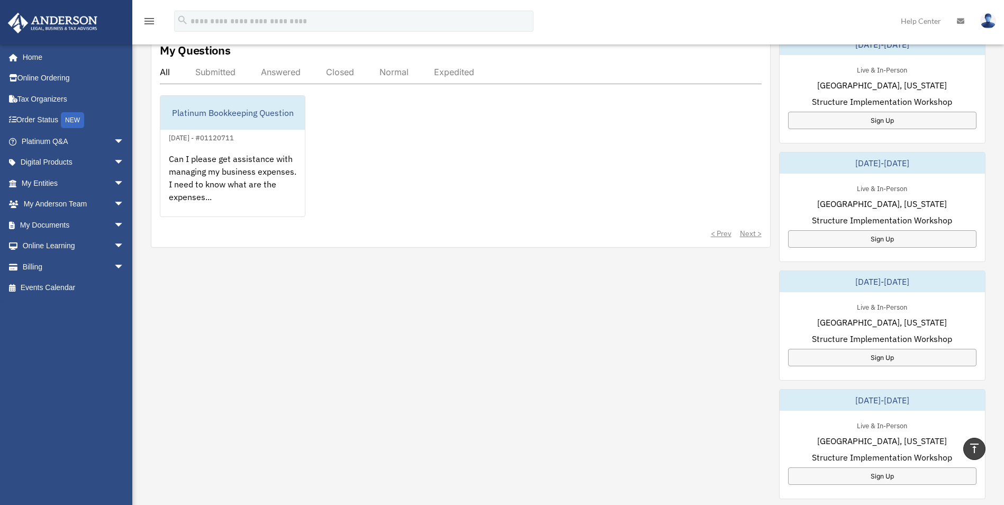
scroll to position [371, 0]
